Goal: Transaction & Acquisition: Purchase product/service

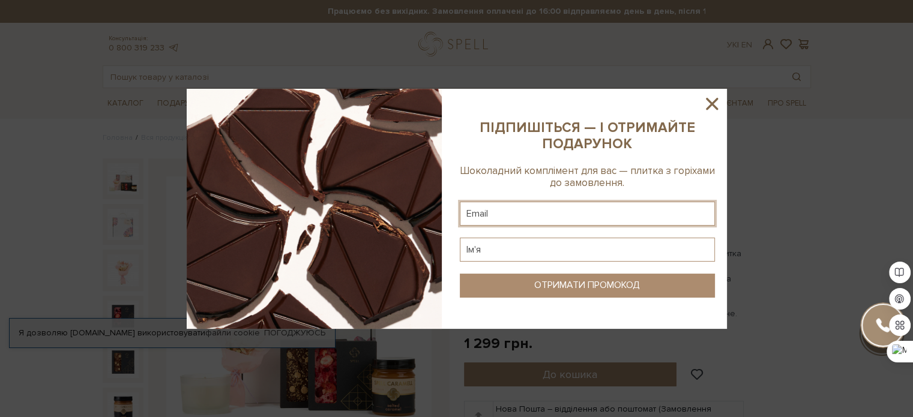
click at [525, 211] on input "text" at bounding box center [587, 214] width 255 height 24
paste input "kovalevskavita0@gmail.com"
type input "kovalevskavita0@gmail.com"
click at [514, 249] on input "text" at bounding box center [587, 250] width 255 height 24
type input "Віта"
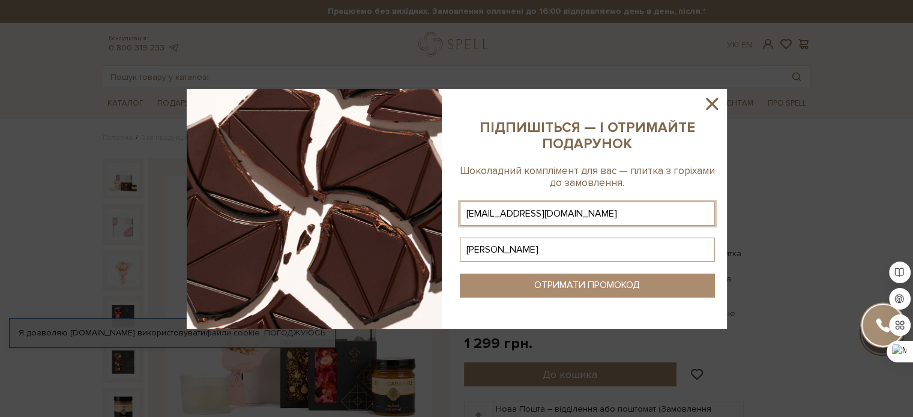
click at [528, 291] on button "ОТРИМАТИ ПРОМОКОД" at bounding box center [587, 286] width 255 height 24
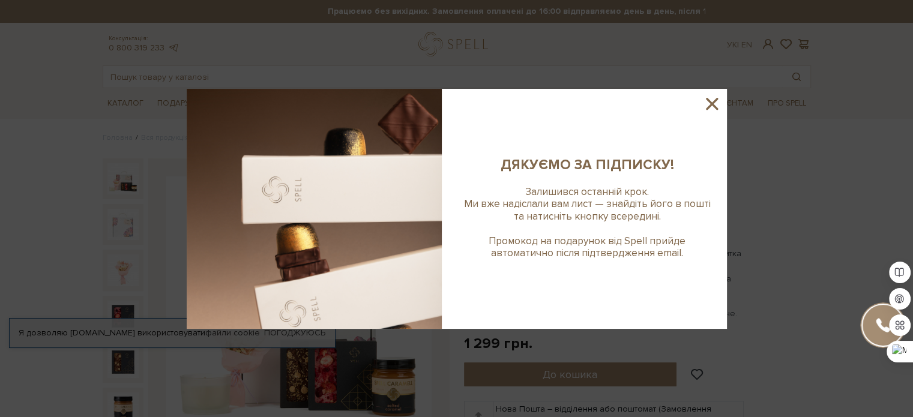
click at [710, 100] on icon at bounding box center [712, 104] width 12 height 12
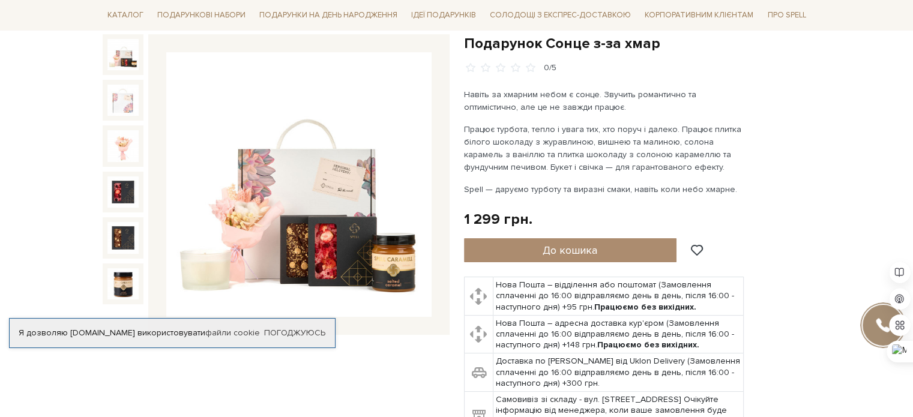
scroll to position [123, 0]
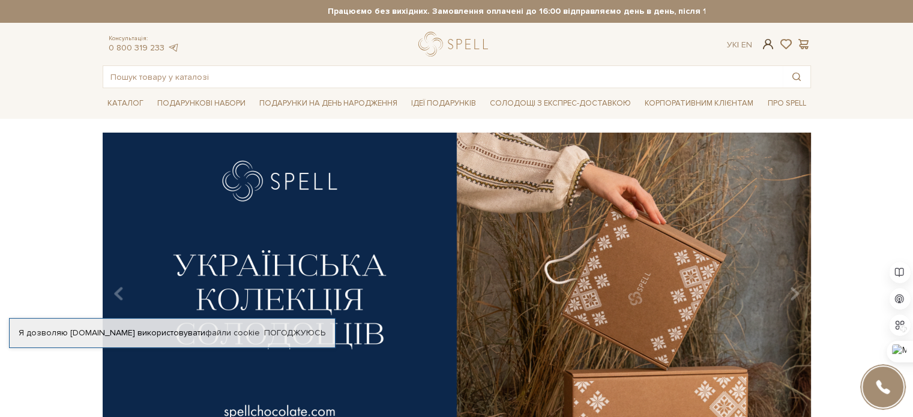
click at [765, 44] on span at bounding box center [768, 44] width 14 height 13
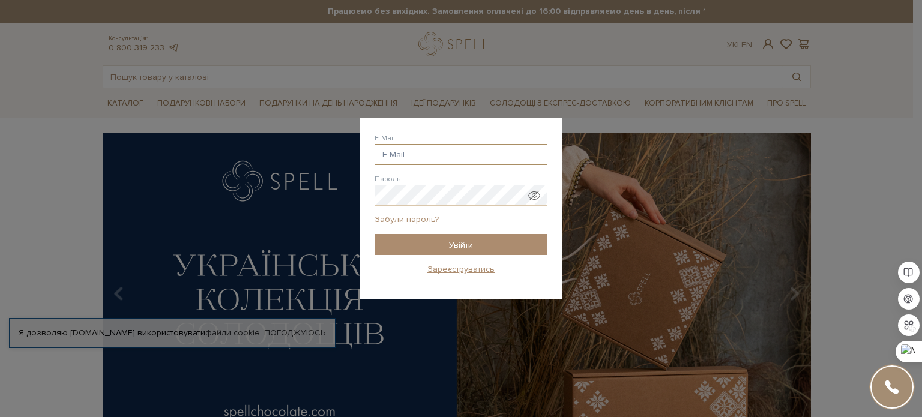
click at [519, 150] on input "E-Mail" at bounding box center [461, 154] width 173 height 21
drag, startPoint x: 519, startPoint y: 150, endPoint x: 484, endPoint y: 220, distance: 78.4
click at [484, 220] on div "Забули пароль?" at bounding box center [461, 224] width 173 height 20
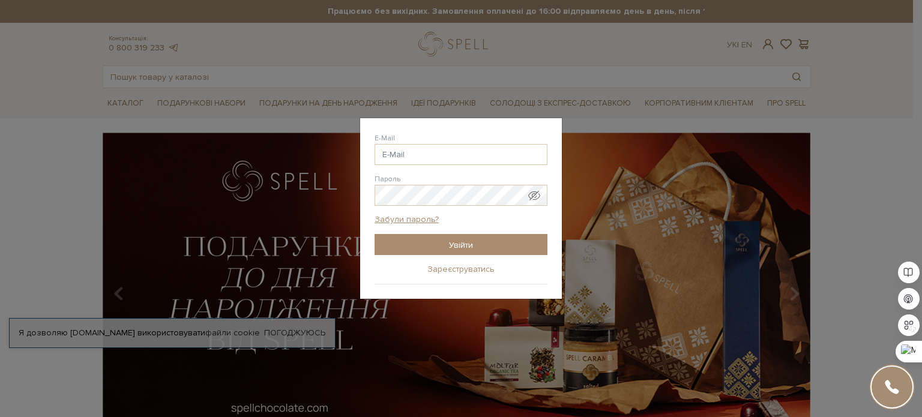
click at [457, 268] on link "Зареєструватись" at bounding box center [461, 269] width 67 height 11
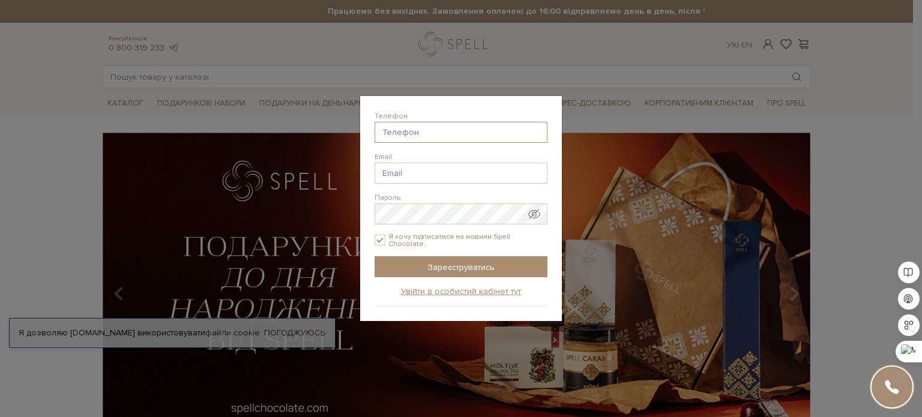
click at [462, 129] on input "Телефон" at bounding box center [461, 132] width 173 height 21
type input "38(098) 088-57-60"
click at [428, 177] on input "Email" at bounding box center [461, 173] width 173 height 21
paste input "kovalevskavita0@gmail.com"
type input "kovalevskavita0@gmail.com"
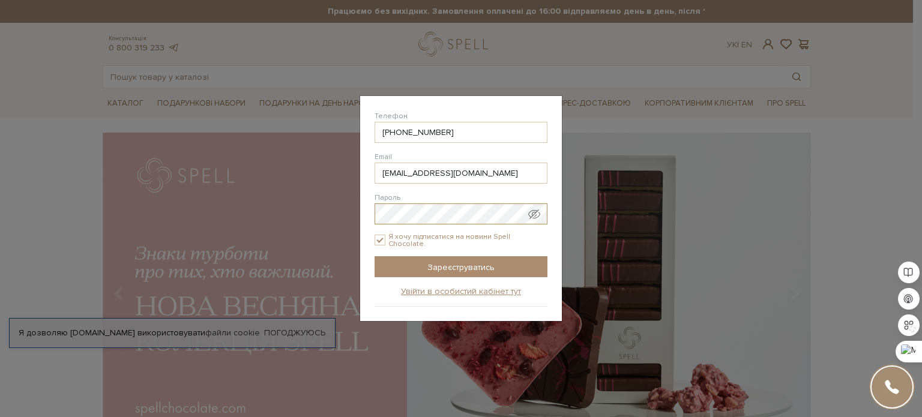
click at [375, 256] on input "Зареєструватись" at bounding box center [461, 266] width 173 height 21
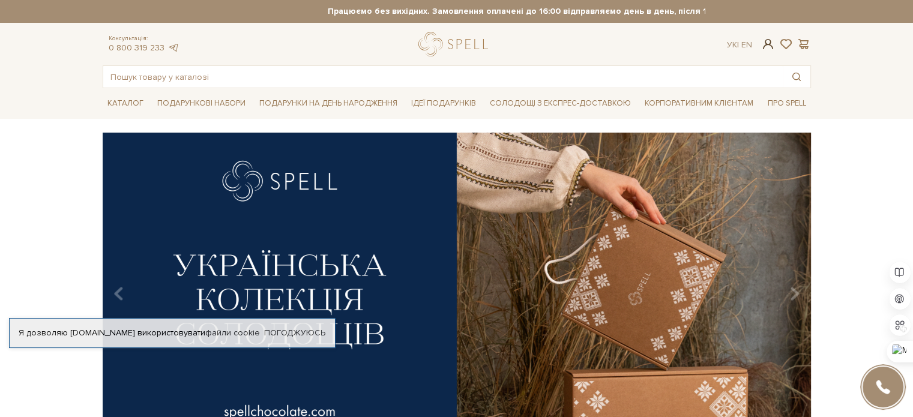
click at [769, 43] on span at bounding box center [768, 44] width 14 height 13
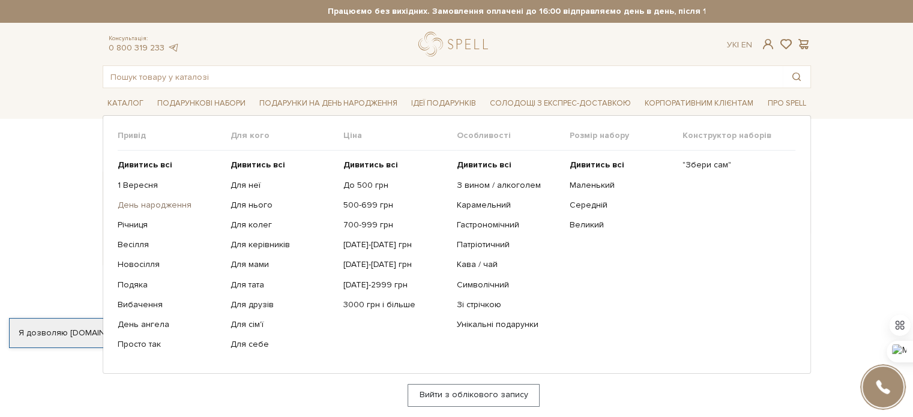
click at [126, 206] on link "День народження" at bounding box center [170, 205] width 104 height 11
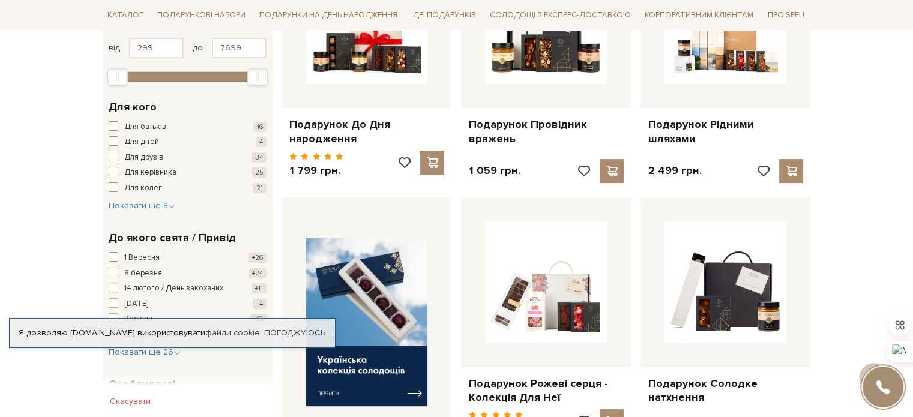
scroll to position [300, 0]
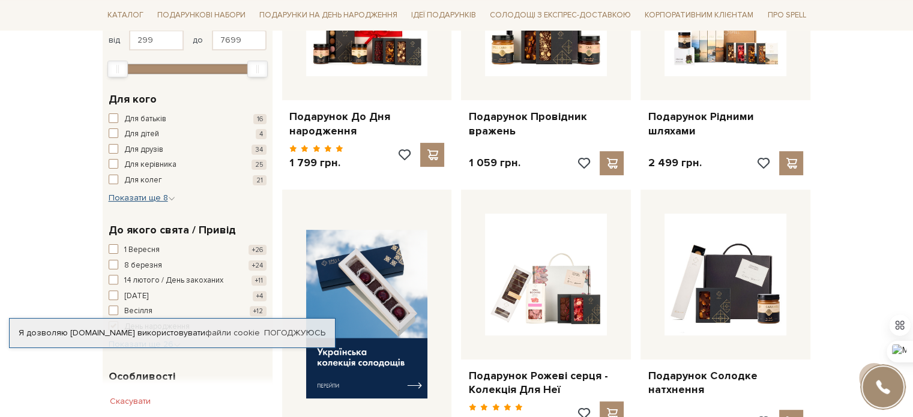
click at [125, 199] on span "Показати ще 8" at bounding box center [142, 198] width 67 height 10
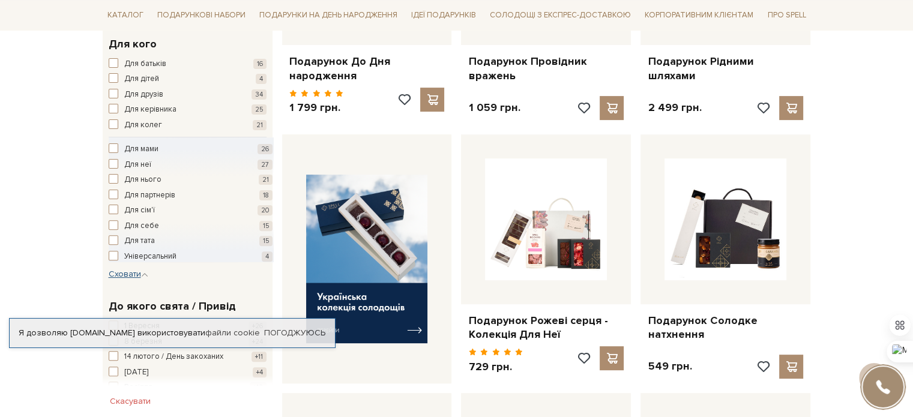
scroll to position [360, 0]
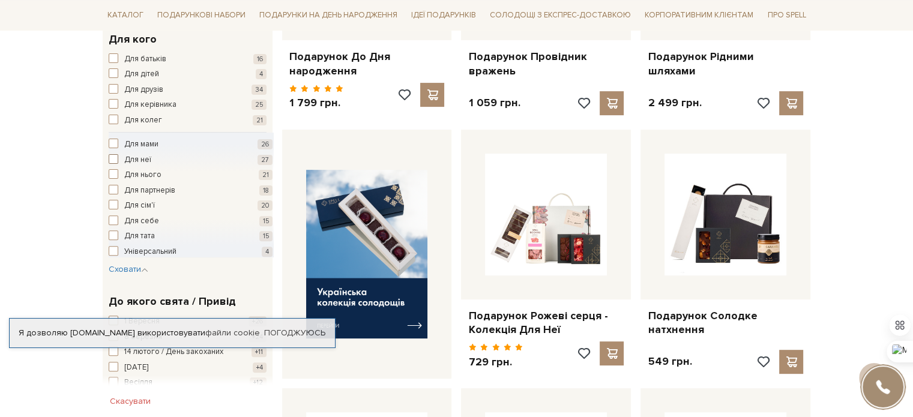
click at [142, 157] on span "Для неї" at bounding box center [137, 160] width 27 height 12
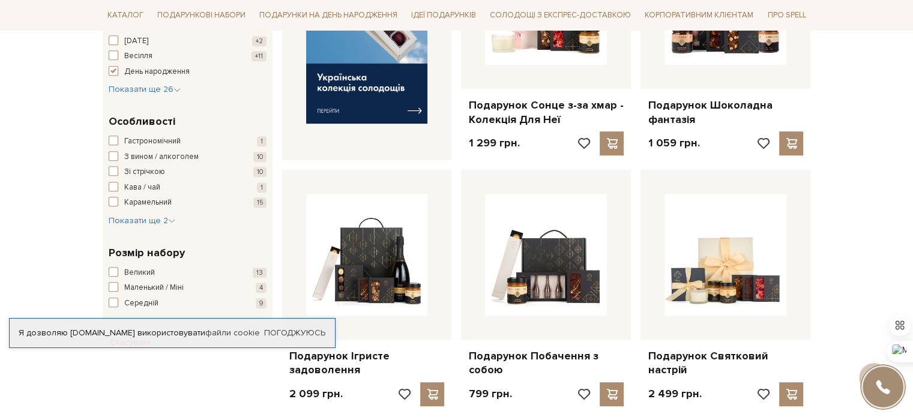
scroll to position [540, 0]
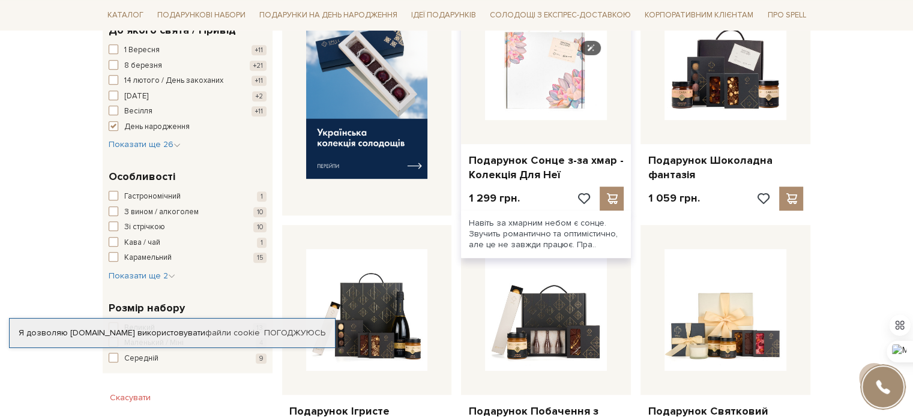
click at [540, 89] on img at bounding box center [546, 59] width 122 height 122
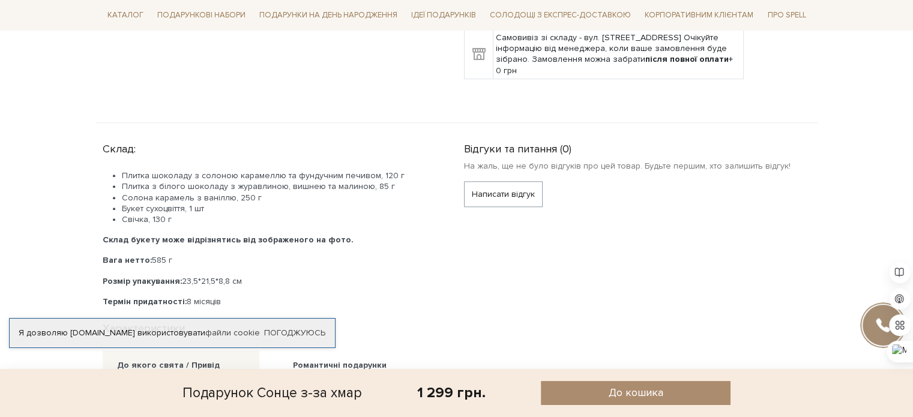
scroll to position [480, 0]
